Goal: Check status: Check status

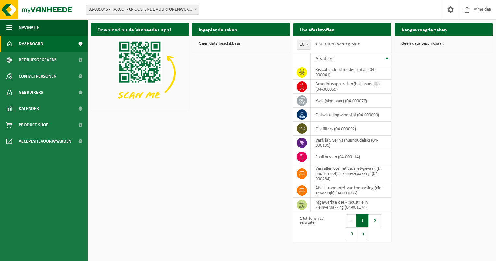
click at [44, 49] on link "Dashboard" at bounding box center [44, 44] width 88 height 16
click at [48, 105] on link "Kalender" at bounding box center [44, 109] width 88 height 16
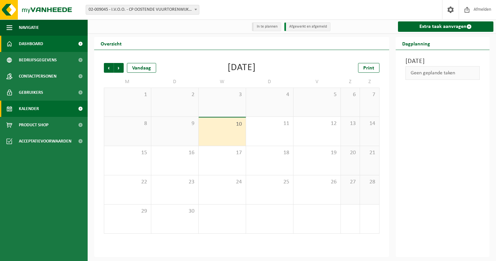
click at [55, 44] on link "Dashboard" at bounding box center [44, 44] width 88 height 16
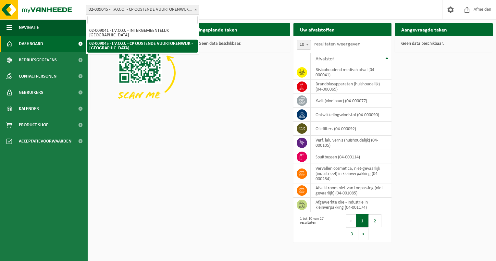
click at [199, 14] on span "02-009045 - I.V.O.O. - CP OOSTENDE VUURTORENWIJK - [GEOGRAPHIC_DATA]" at bounding box center [142, 9] width 113 height 9
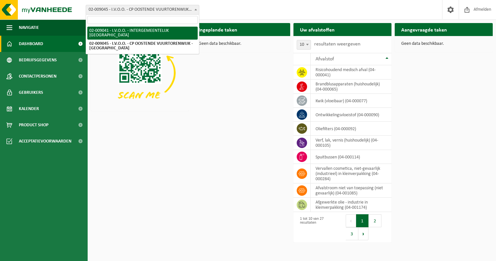
select select "1567"
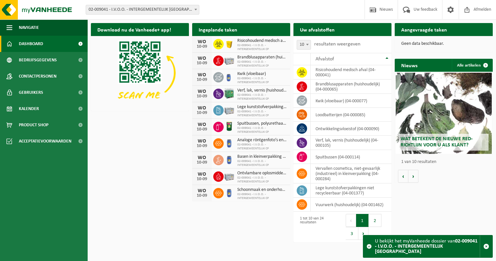
click at [195, 13] on span at bounding box center [196, 9] width 6 height 8
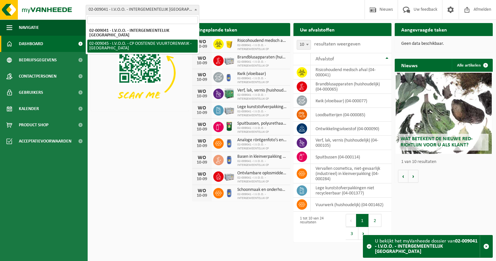
select select "1571"
